Goal: Task Accomplishment & Management: Manage account settings

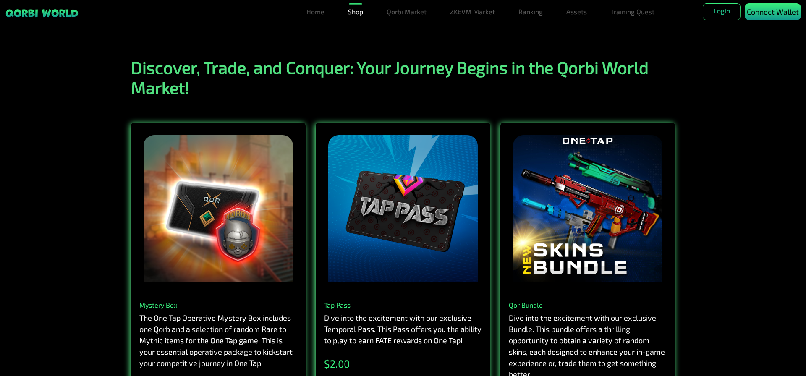
click at [771, 18] on div "Connect Wallet" at bounding box center [773, 11] width 56 height 17
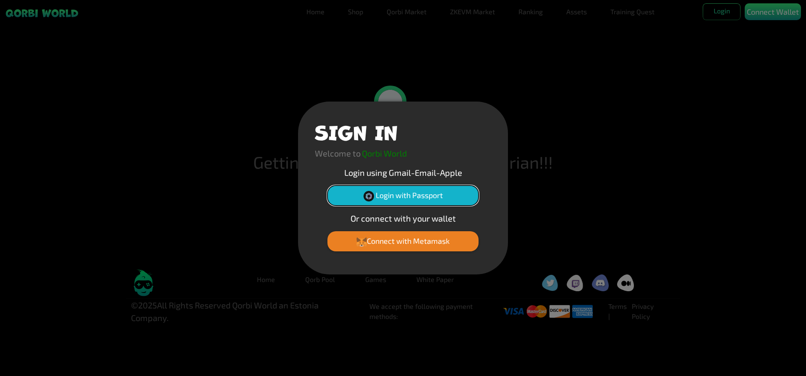
click at [423, 193] on button "Login with Passport" at bounding box center [403, 196] width 151 height 20
click at [433, 192] on button "Login with Passport" at bounding box center [403, 196] width 151 height 20
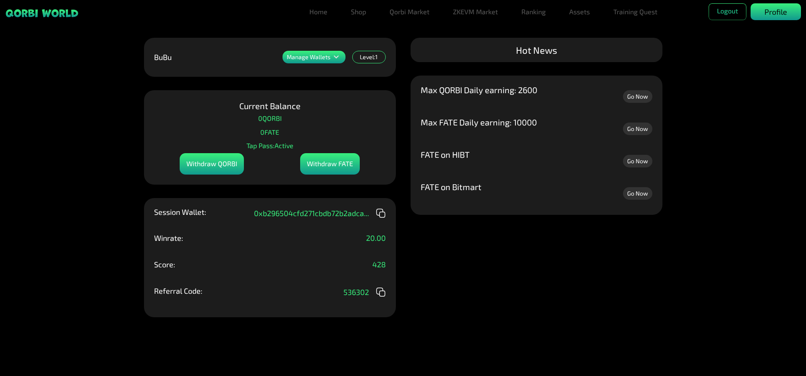
click at [780, 11] on p "Profile" at bounding box center [776, 11] width 23 height 11
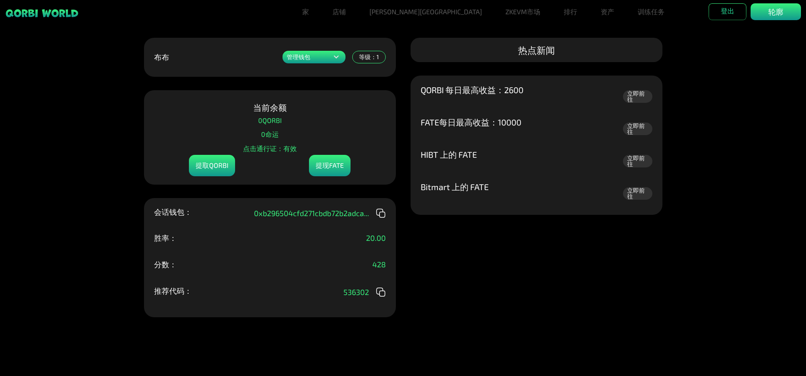
click at [670, 136] on div "管理钱包 添加一个或多个钱包以在一个地方展示您的所有物品。 0xb296504cfd271cbd...6fd8 铸币钱包 QORBI钱包 行动 添加新钱包 布…" at bounding box center [403, 188] width 806 height 376
click at [601, 11] on font "资产" at bounding box center [607, 12] width 13 height 8
click at [608, 32] on font "资产" at bounding box center [614, 28] width 13 height 8
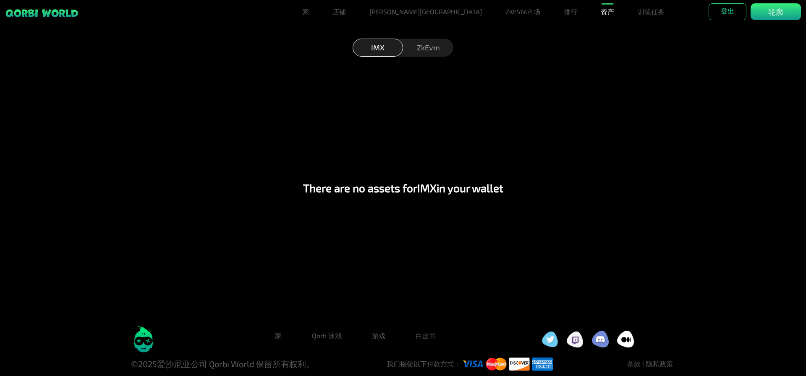
click at [421, 49] on div "ZkEvm" at bounding box center [428, 48] width 50 height 18
click at [385, 52] on div "IMX" at bounding box center [378, 48] width 50 height 18
click at [440, 47] on div "零能量" at bounding box center [428, 48] width 50 height 18
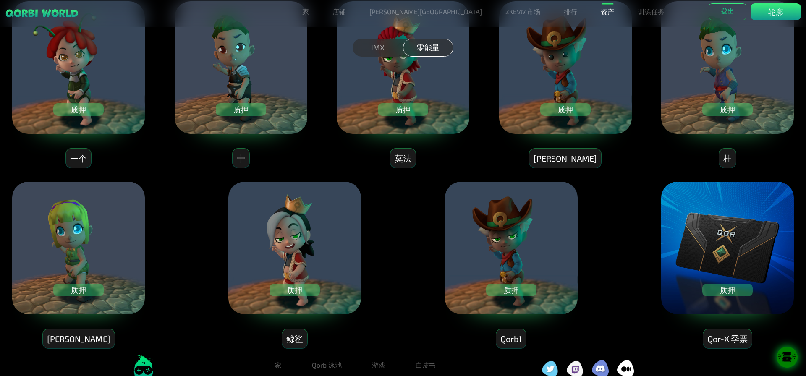
scroll to position [42, 0]
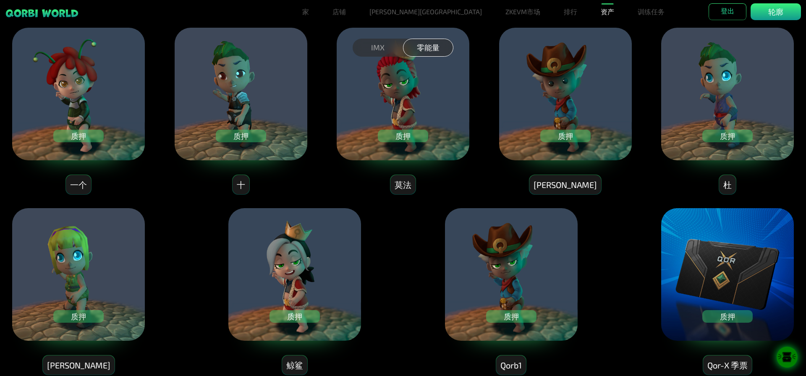
click at [73, 136] on font "质押" at bounding box center [78, 135] width 15 height 9
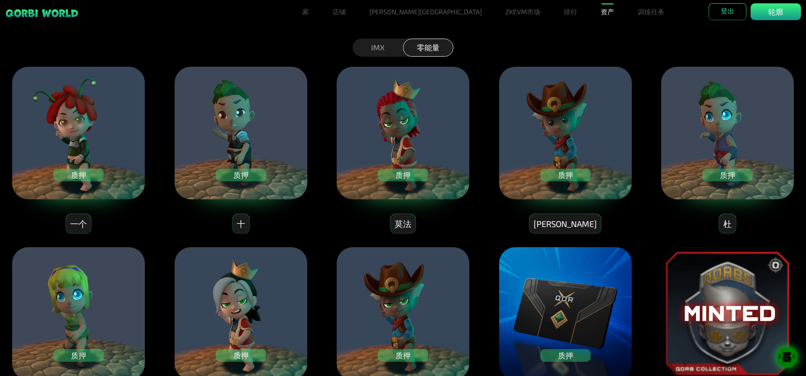
scroll to position [0, 0]
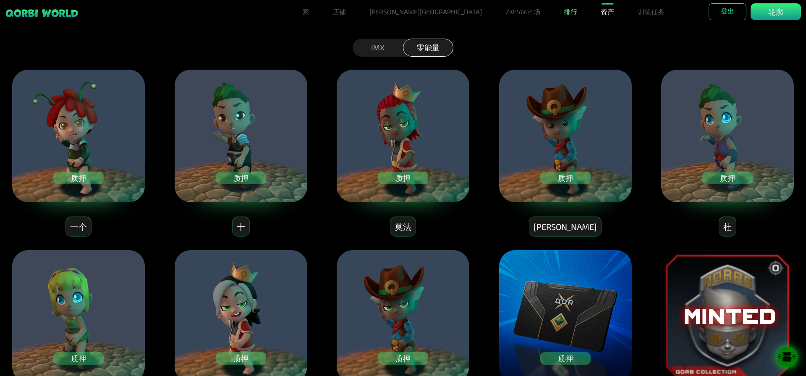
click at [561, 13] on link "排行" at bounding box center [571, 11] width 20 height 17
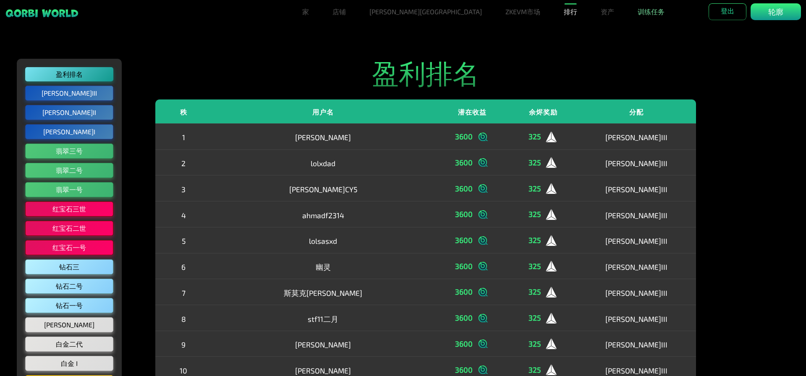
click at [638, 13] on font "训练任务" at bounding box center [651, 12] width 27 height 8
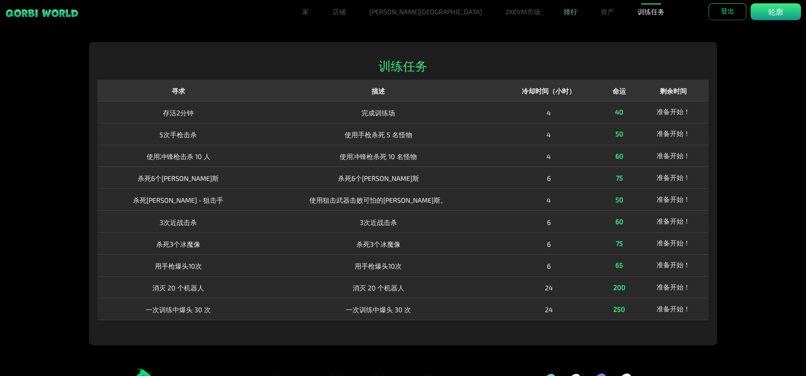
click at [564, 15] on font "排行" at bounding box center [570, 12] width 13 height 8
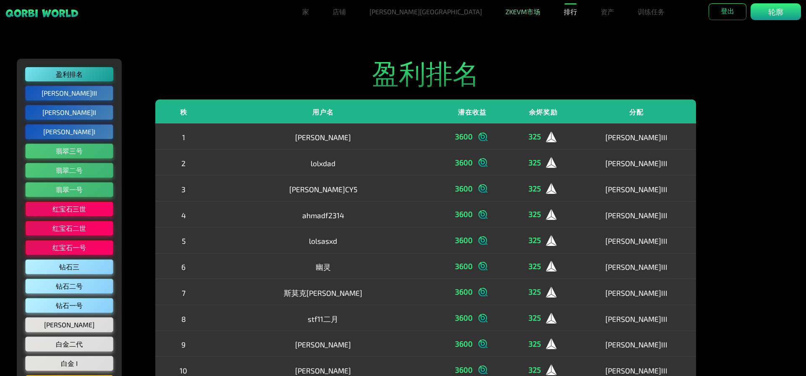
click at [506, 15] on font "ZKEVM市场" at bounding box center [523, 12] width 35 height 8
click at [424, 15] on font "[PERSON_NAME][GEOGRAPHIC_DATA]" at bounding box center [426, 12] width 113 height 8
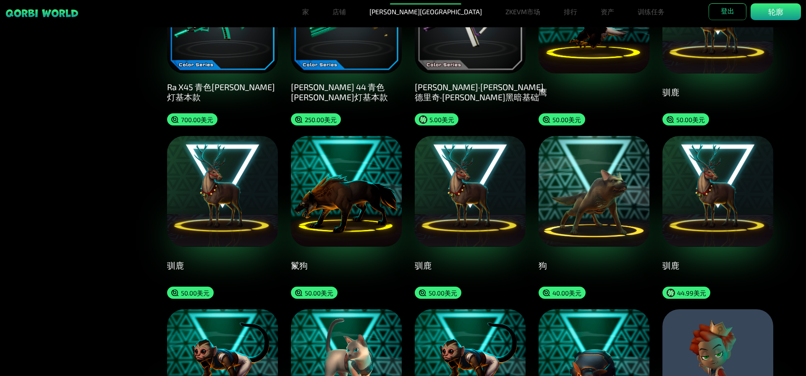
scroll to position [840, 0]
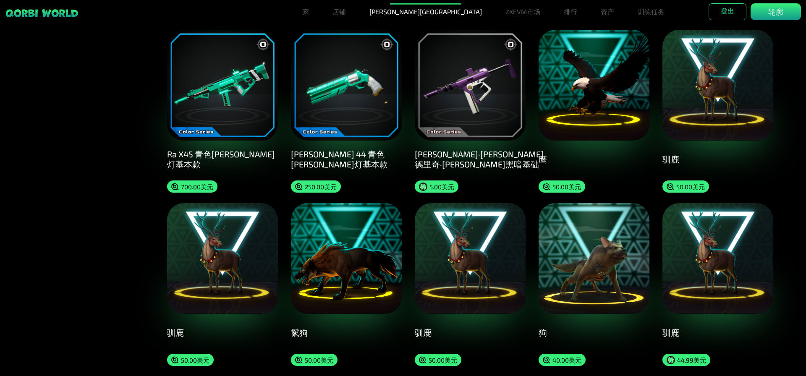
click at [602, 142] on div "鹰 50.00 美元" at bounding box center [594, 111] width 111 height 163
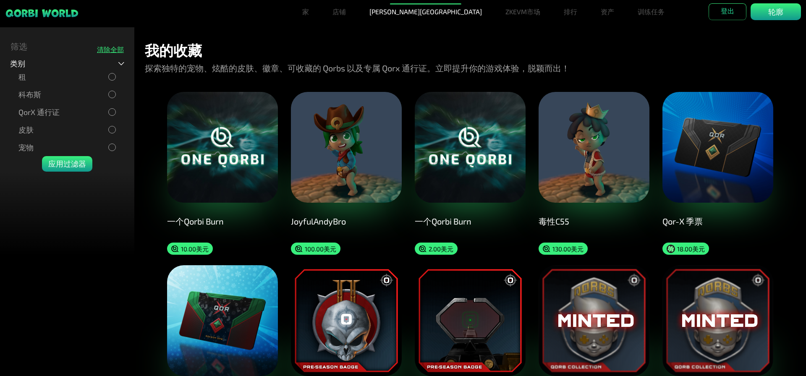
click at [614, 158] on img at bounding box center [594, 147] width 111 height 111
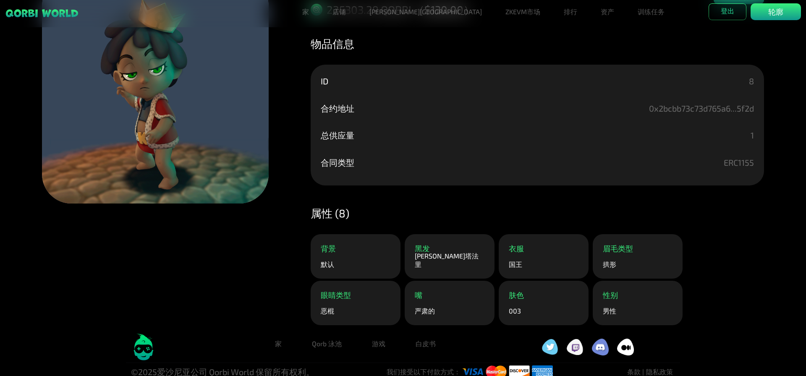
scroll to position [70, 0]
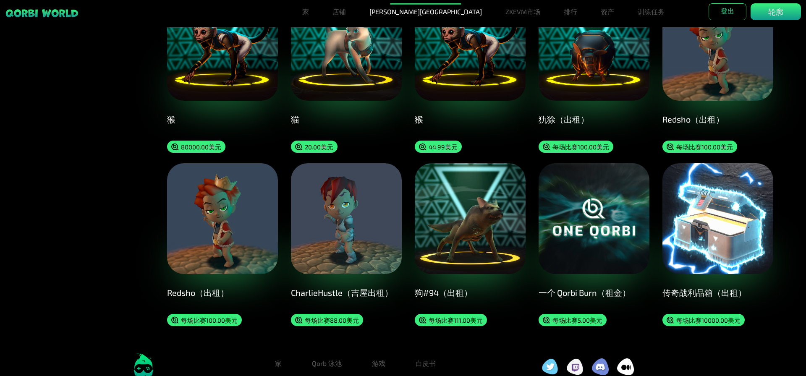
scroll to position [1167, 0]
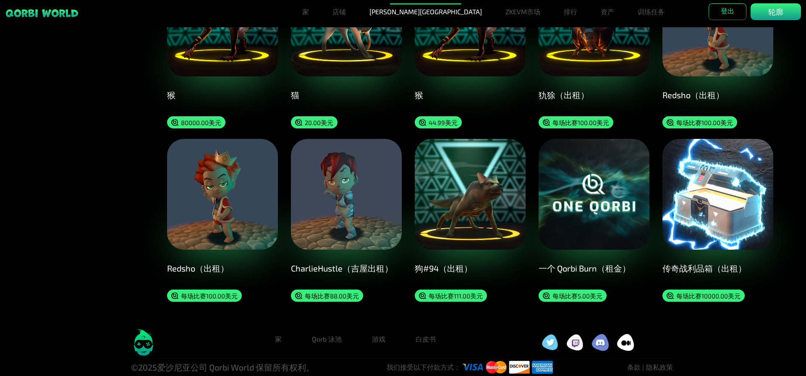
click at [386, 206] on img at bounding box center [346, 194] width 111 height 111
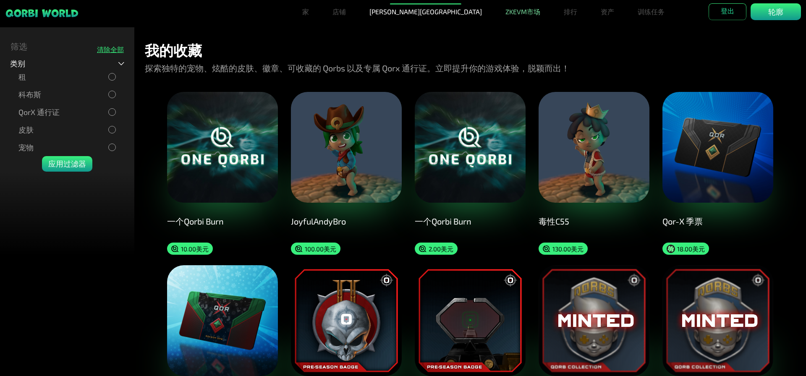
click at [506, 12] on font "ZKEVM市场" at bounding box center [523, 12] width 35 height 8
click at [245, 161] on img at bounding box center [222, 147] width 111 height 111
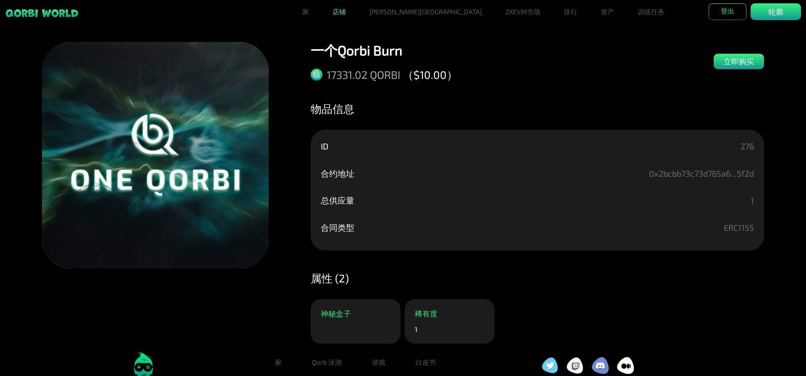
click at [349, 19] on link "店铺" at bounding box center [339, 11] width 20 height 17
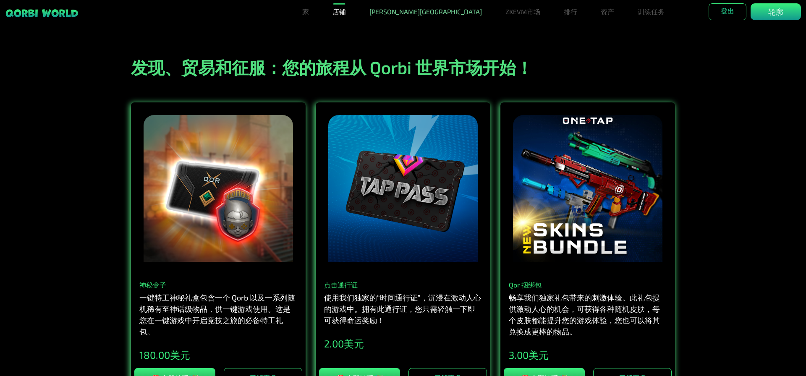
click at [417, 16] on link "[PERSON_NAME][GEOGRAPHIC_DATA]" at bounding box center [425, 11] width 119 height 17
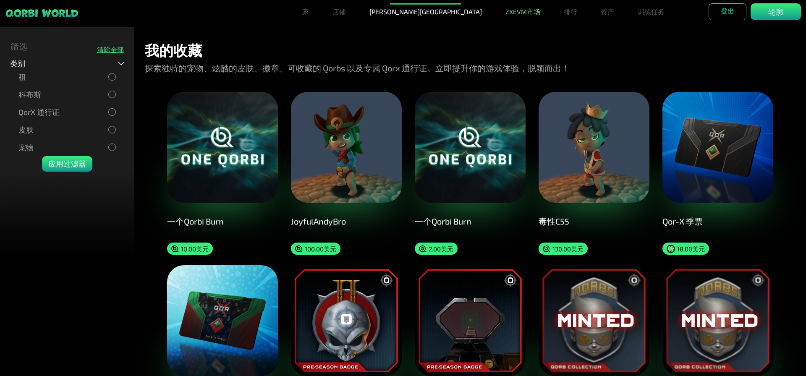
click at [502, 16] on link "ZKEVM市场" at bounding box center [523, 11] width 42 height 17
click at [506, 13] on font "ZKEVM市场" at bounding box center [523, 12] width 35 height 8
click at [601, 15] on font "资产" at bounding box center [607, 12] width 13 height 8
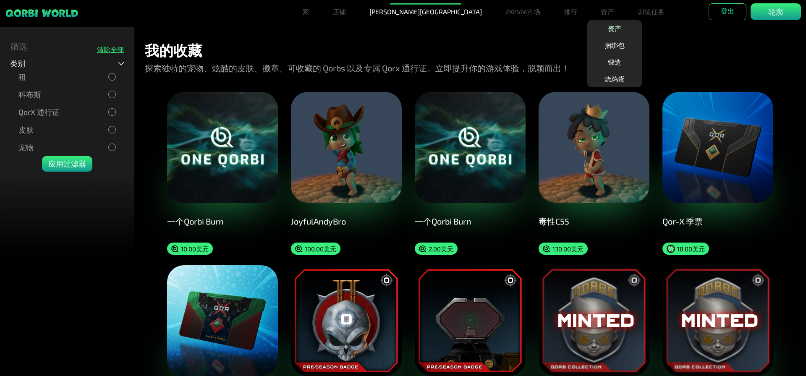
click at [608, 30] on font "资产" at bounding box center [614, 28] width 13 height 8
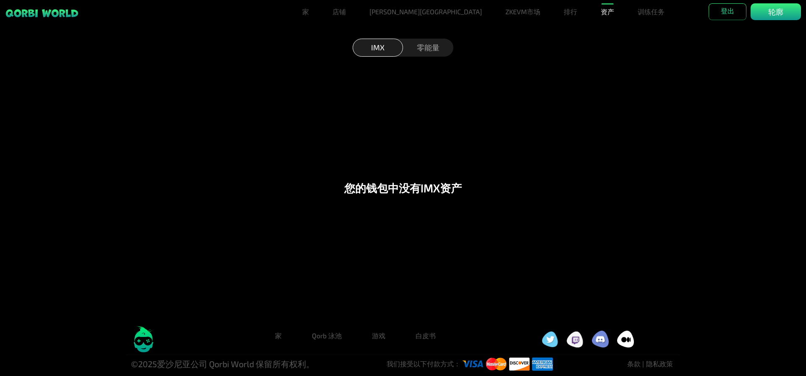
click at [424, 52] on font "零能量" at bounding box center [428, 47] width 23 height 11
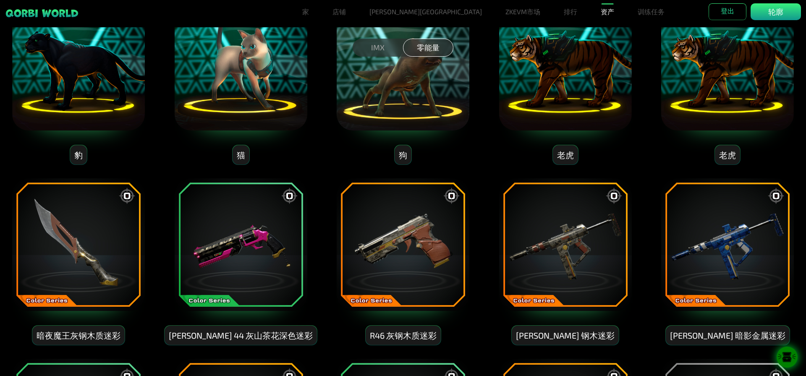
scroll to position [800, 0]
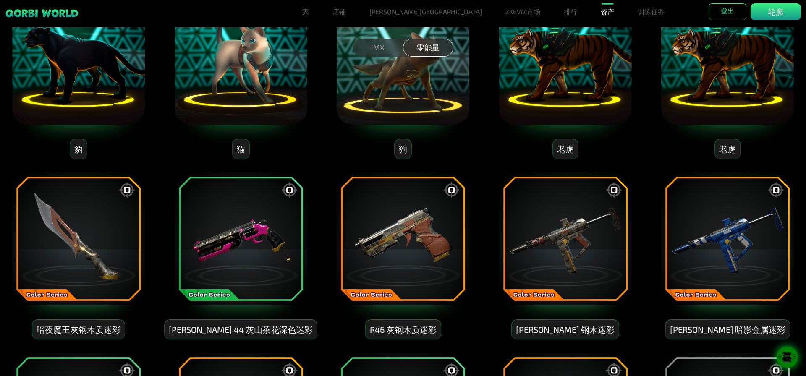
click at [413, 264] on img at bounding box center [403, 239] width 134 height 134
click at [453, 191] on img at bounding box center [403, 239] width 134 height 134
click at [400, 326] on font "R46 灰钢木质迷彩" at bounding box center [403, 330] width 67 height 10
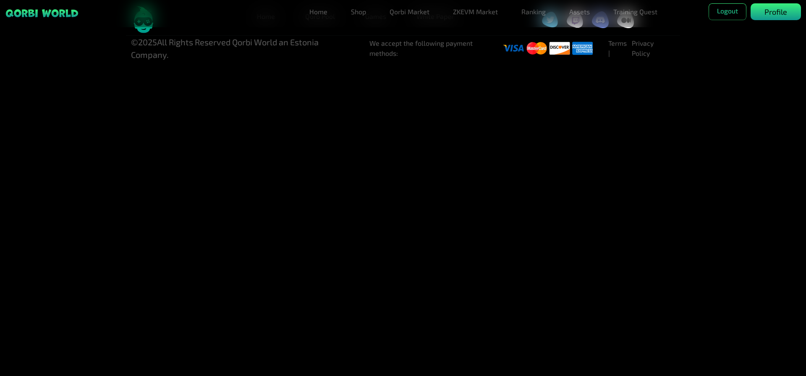
click at [770, 11] on p "Profile" at bounding box center [776, 11] width 23 height 11
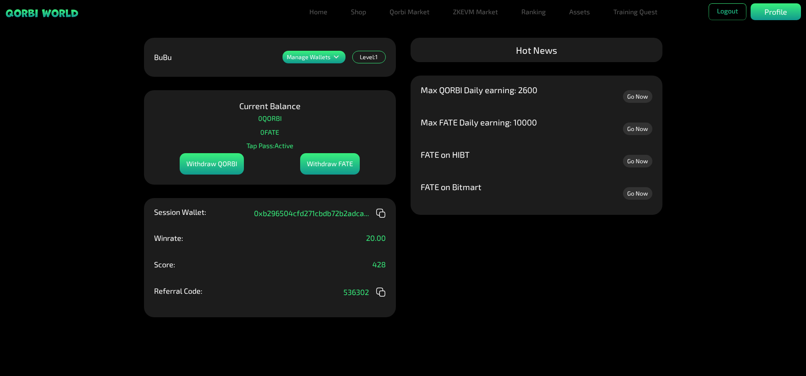
click at [331, 66] on div "BuBu Manage Wallets Level: 1" at bounding box center [270, 57] width 252 height 39
click at [330, 58] on p "Manage Wallets" at bounding box center [309, 57] width 44 height 6
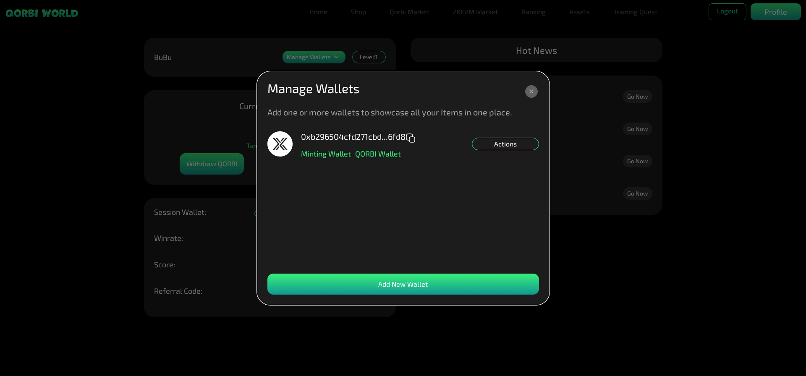
click at [410, 145] on div "0xb296504cfd271cbd...6fd8" at bounding box center [358, 139] width 115 height 19
click at [414, 140] on icon at bounding box center [411, 138] width 10 height 10
drag, startPoint x: 491, startPoint y: 146, endPoint x: 456, endPoint y: 157, distance: 35.7
click at [456, 157] on div "0xb296504cfd271cbd...6fd8 Minting Wallet QORBI Wallet Actions" at bounding box center [404, 198] width 272 height 134
click at [442, 280] on div "Add New Wallet" at bounding box center [404, 284] width 272 height 21
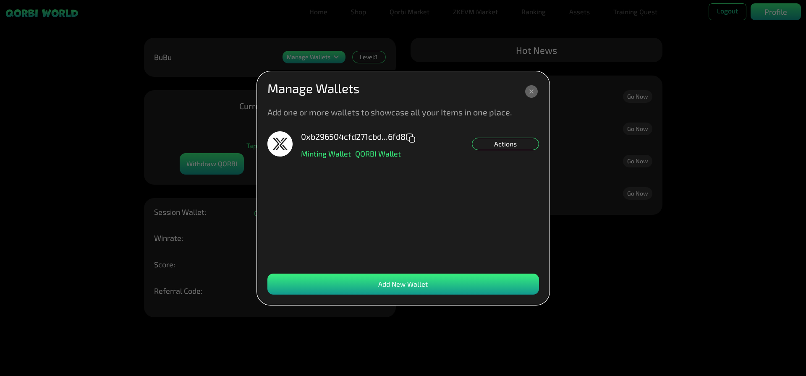
click at [530, 95] on icon at bounding box center [531, 91] width 13 height 13
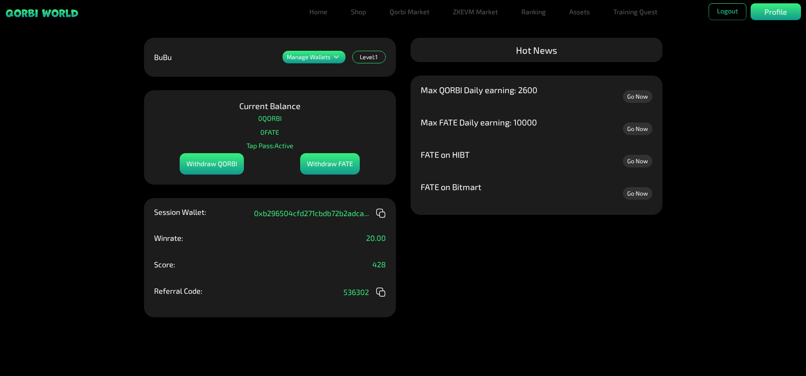
click at [367, 58] on div "Level: 1" at bounding box center [369, 57] width 34 height 13
click at [335, 60] on icon at bounding box center [336, 57] width 10 height 10
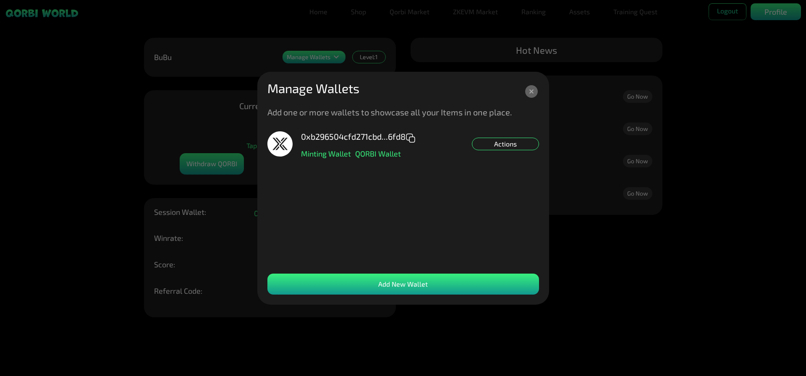
click at [514, 146] on div "Actions" at bounding box center [505, 144] width 67 height 13
click at [501, 143] on div "Actions Set NFT Minting Default" at bounding box center [505, 144] width 67 height 13
click at [287, 149] on icon at bounding box center [280, 143] width 25 height 25
click at [383, 160] on div "0xb296504cfd271cbd...6fd8 Minting Wallet QORBI Wallet Actions" at bounding box center [404, 198] width 272 height 134
click at [388, 155] on p "QORBI Wallet" at bounding box center [378, 154] width 46 height 8
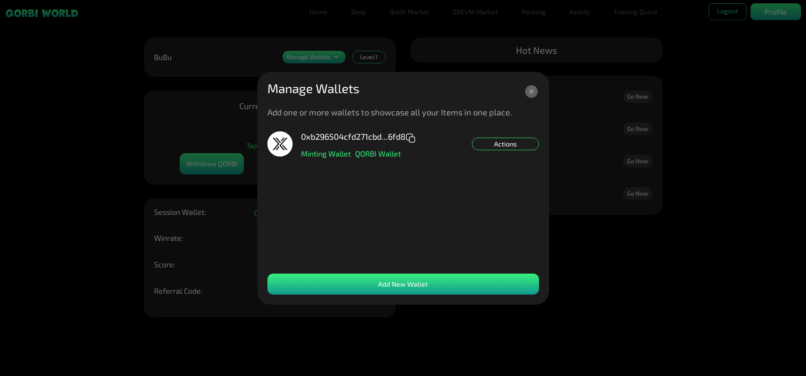
click at [530, 92] on icon at bounding box center [531, 91] width 13 height 13
